Goal: Information Seeking & Learning: Understand process/instructions

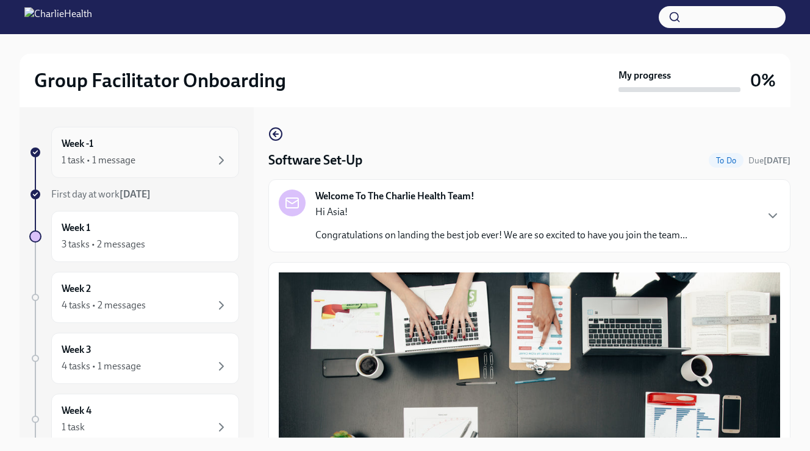
click at [158, 162] on div "1 task • 1 message" at bounding box center [145, 160] width 167 height 15
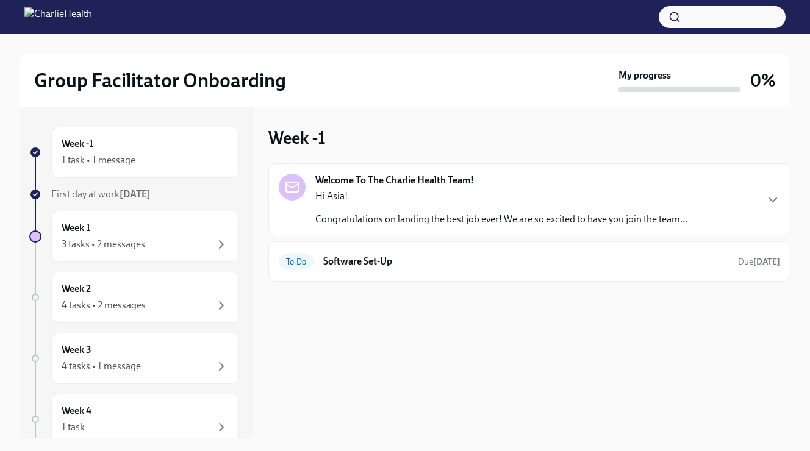
click at [368, 194] on p "Hi Asia!" at bounding box center [501, 196] width 372 height 13
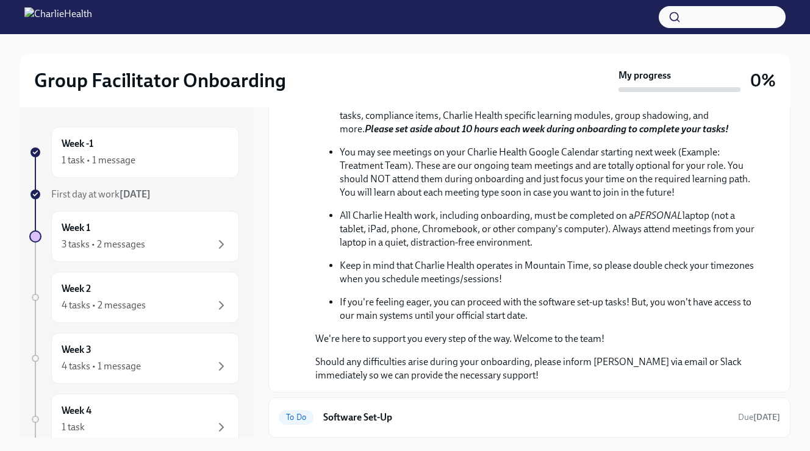
scroll to position [436, 0]
click at [323, 423] on h6 "Software Set-Up" at bounding box center [525, 417] width 405 height 13
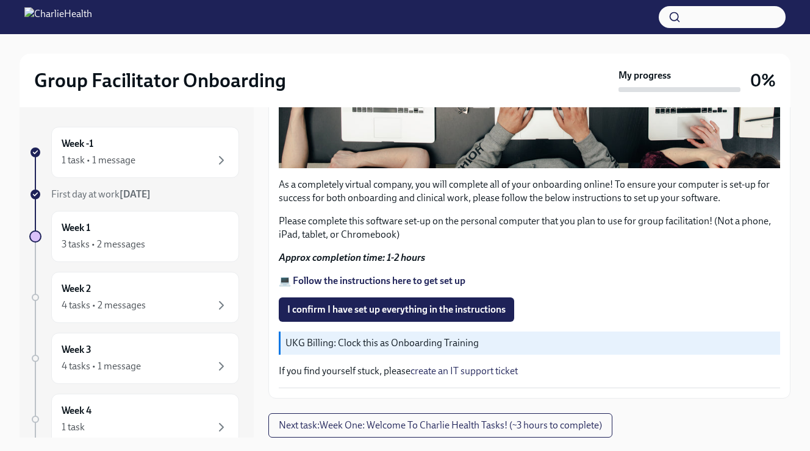
scroll to position [401, 0]
click at [318, 280] on strong "💻 Follow the instructions here to get set up" at bounding box center [372, 281] width 187 height 12
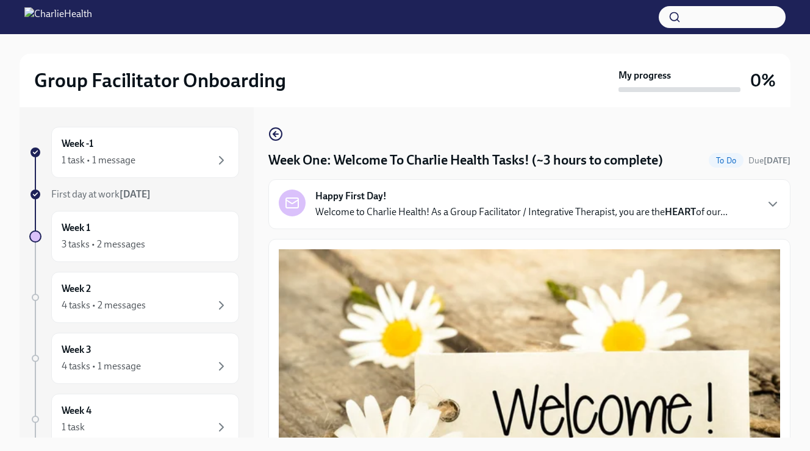
click at [92, 22] on img at bounding box center [58, 17] width 68 height 20
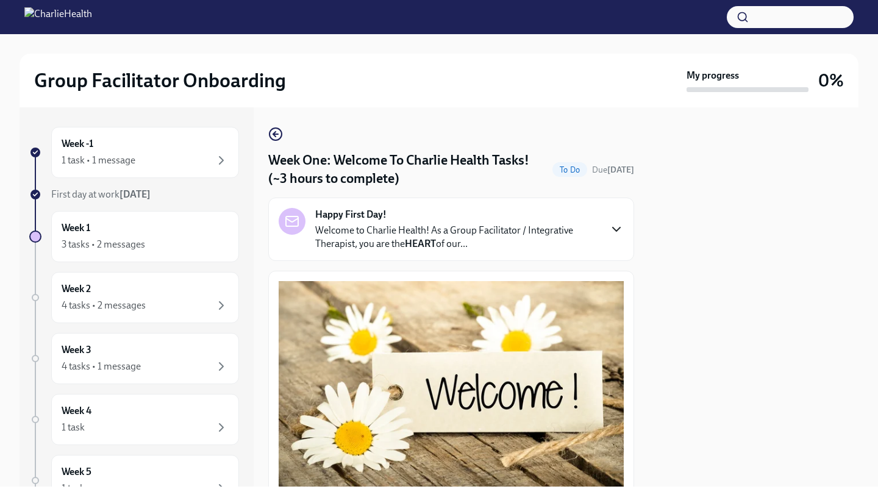
click at [616, 228] on icon "button" at bounding box center [616, 229] width 15 height 15
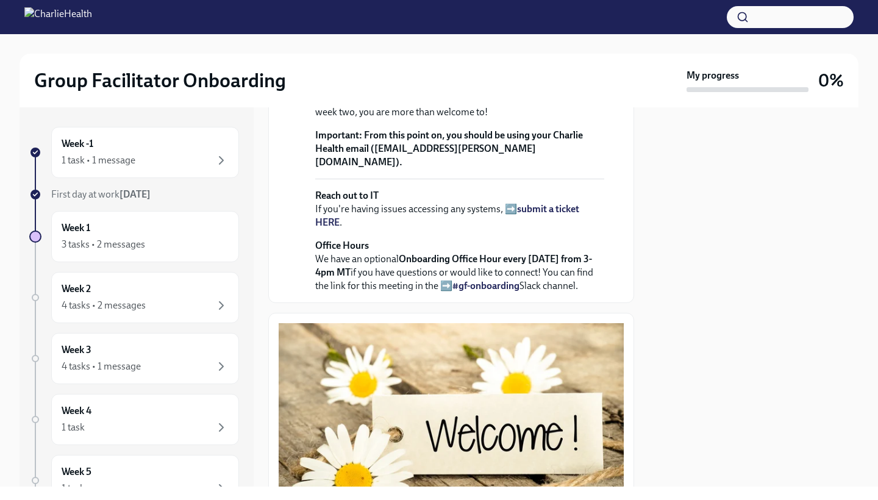
scroll to position [418, 0]
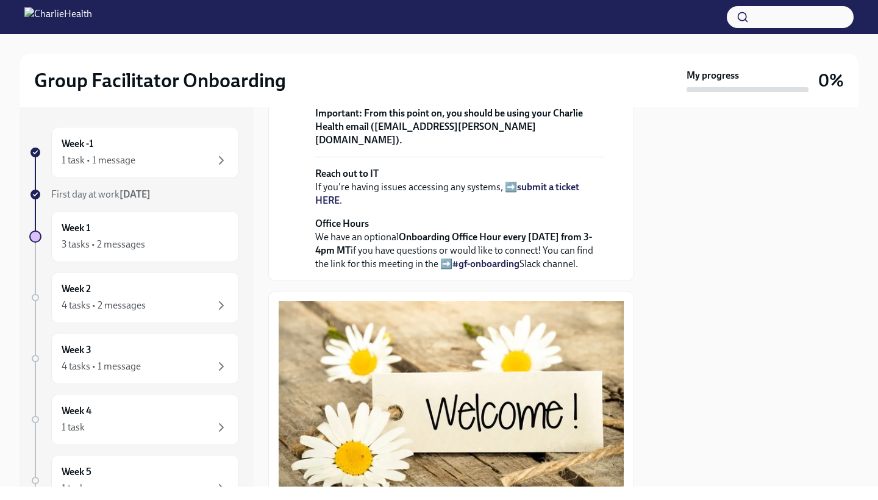
click at [438, 146] on strong "From this point on, you should be using your Charlie Health email (asia.swinney…" at bounding box center [449, 126] width 268 height 38
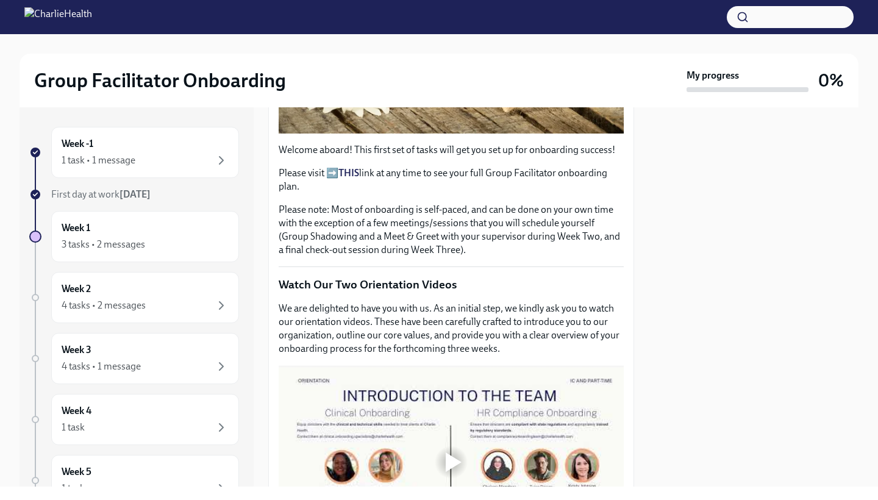
scroll to position [838, 0]
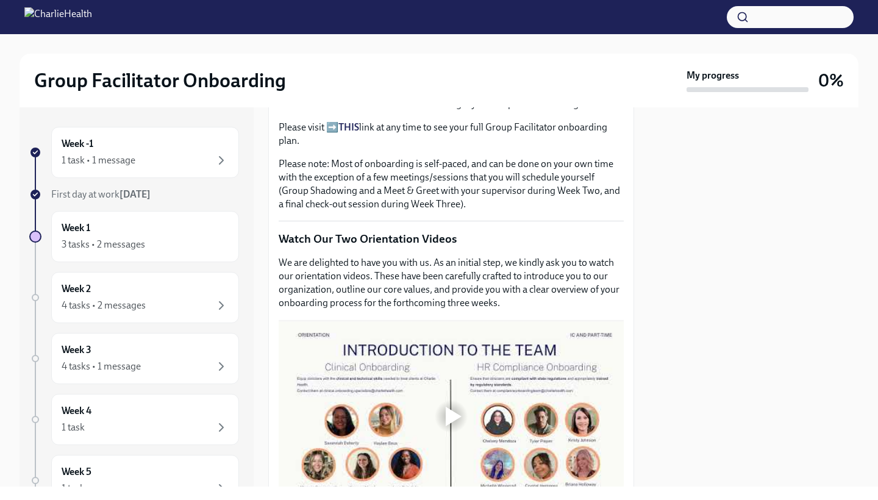
click at [345, 133] on strong "THIS" at bounding box center [348, 127] width 21 height 12
click at [92, 22] on img at bounding box center [58, 17] width 68 height 20
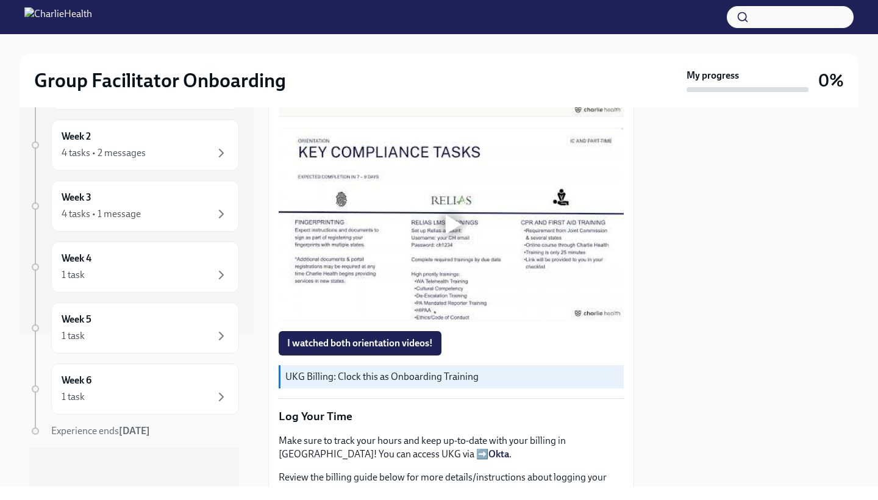
scroll to position [1209, 0]
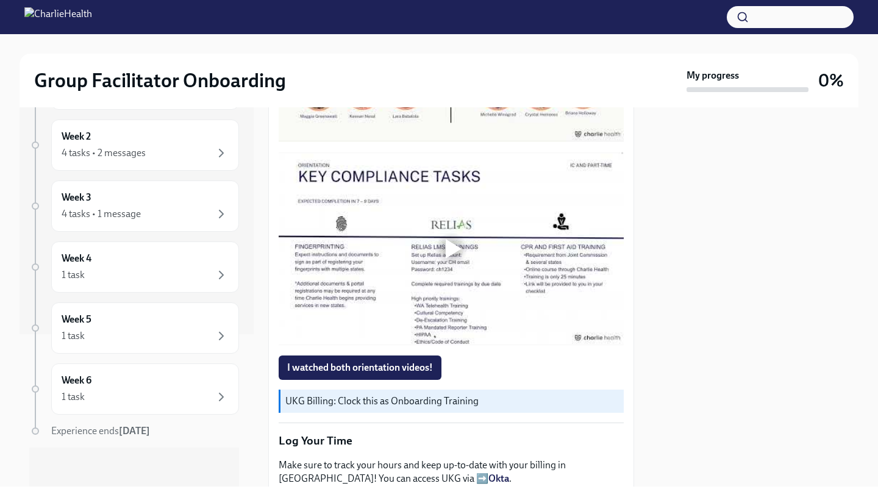
click at [447, 55] on div at bounding box center [454, 45] width 16 height 20
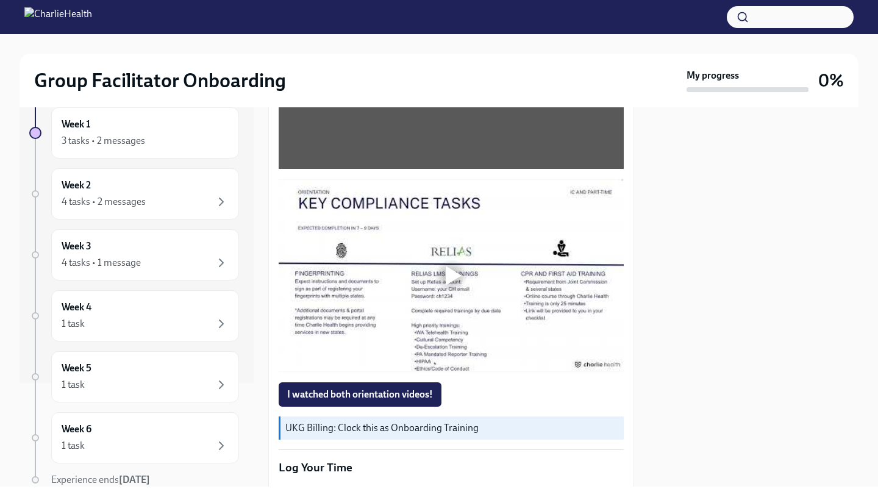
scroll to position [1347, 0]
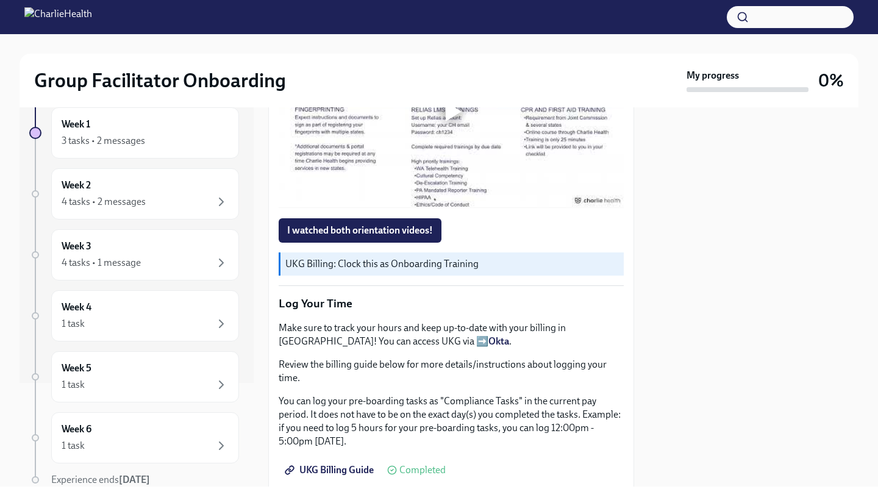
click at [452, 121] on div at bounding box center [454, 112] width 16 height 20
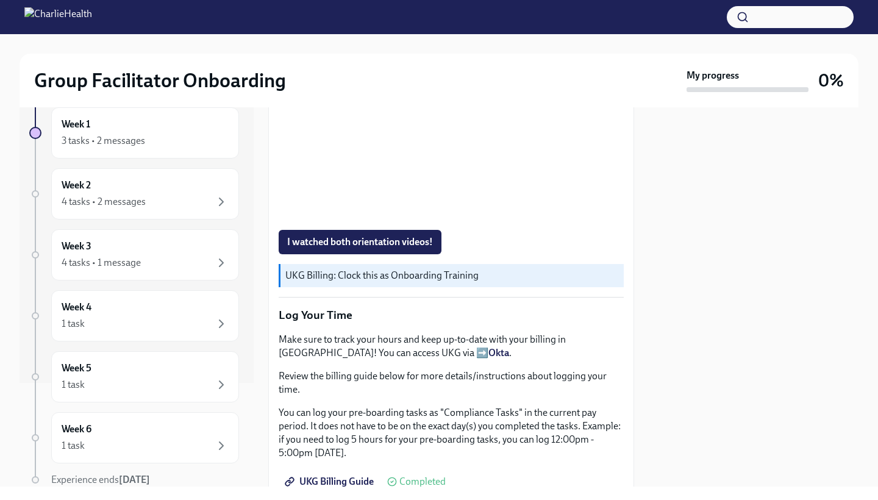
scroll to position [1338, 0]
